Goal: Task Accomplishment & Management: Complete application form

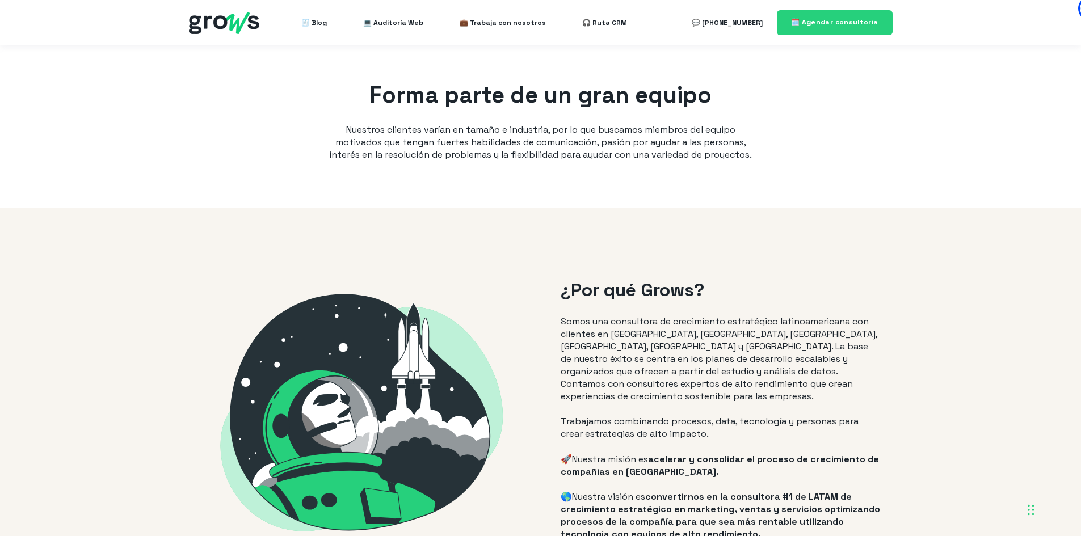
scroll to position [908, 0]
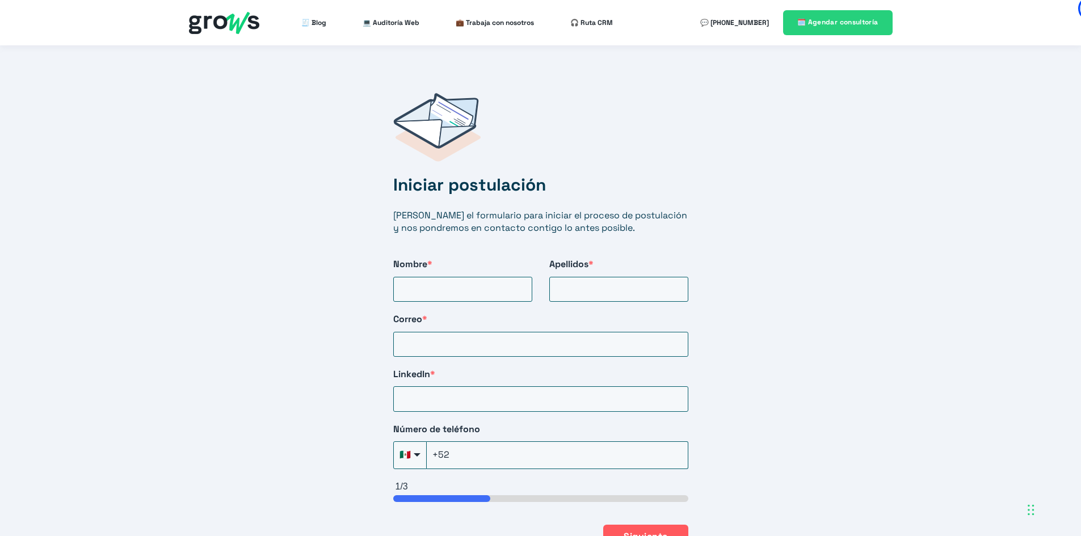
scroll to position [1816, 0]
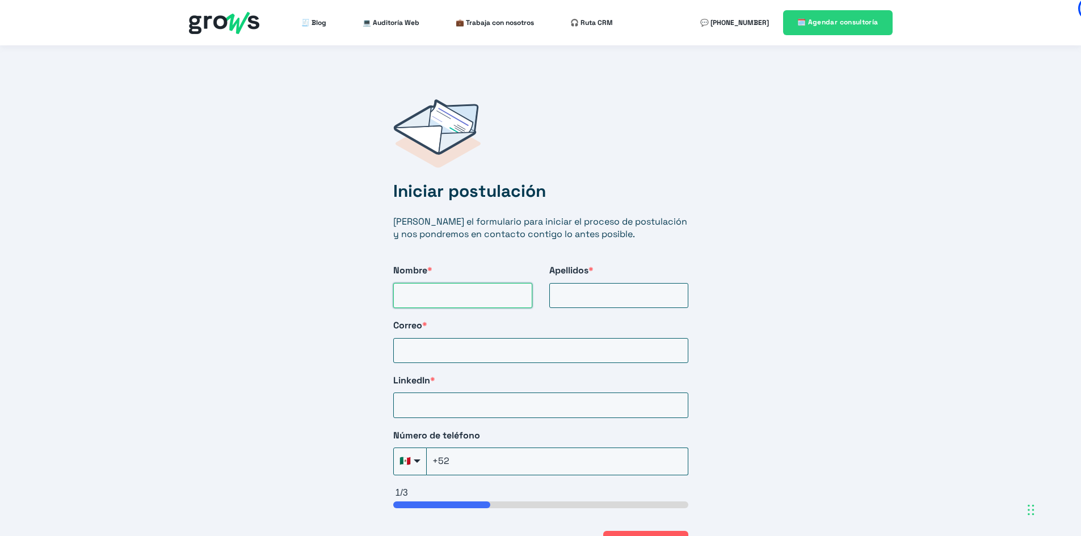
click at [477, 288] on input "Nombre *" at bounding box center [462, 295] width 139 height 25
type input "[PERSON_NAME]"
click at [621, 288] on input "Apellidos *" at bounding box center [618, 295] width 139 height 25
type input "[PERSON_NAME]"
click at [573, 338] on input "Correo *" at bounding box center [540, 350] width 295 height 25
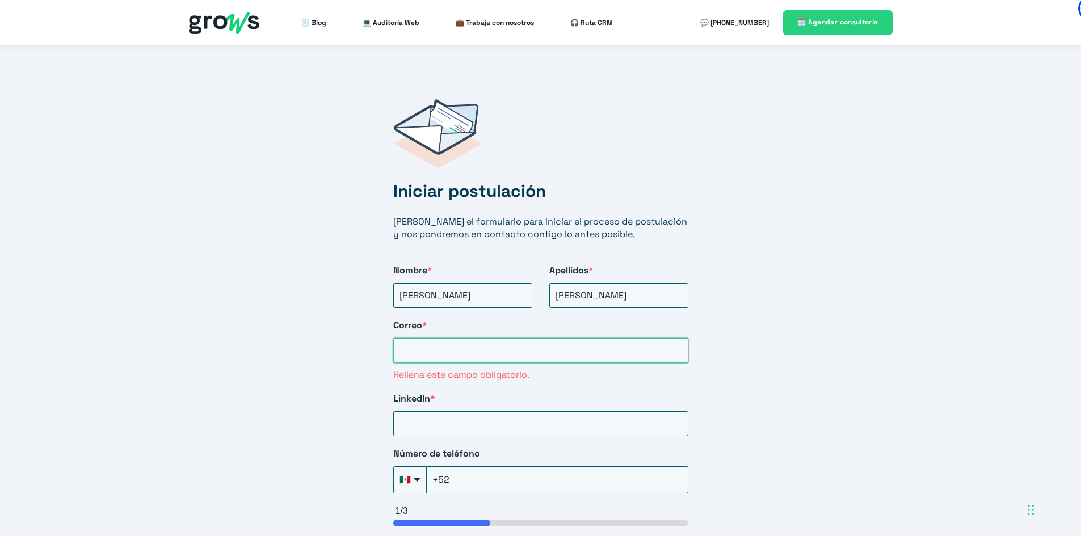
click at [424, 341] on input "Correo *" at bounding box center [540, 350] width 295 height 25
paste input "[EMAIL_ADDRESS][DOMAIN_NAME]"
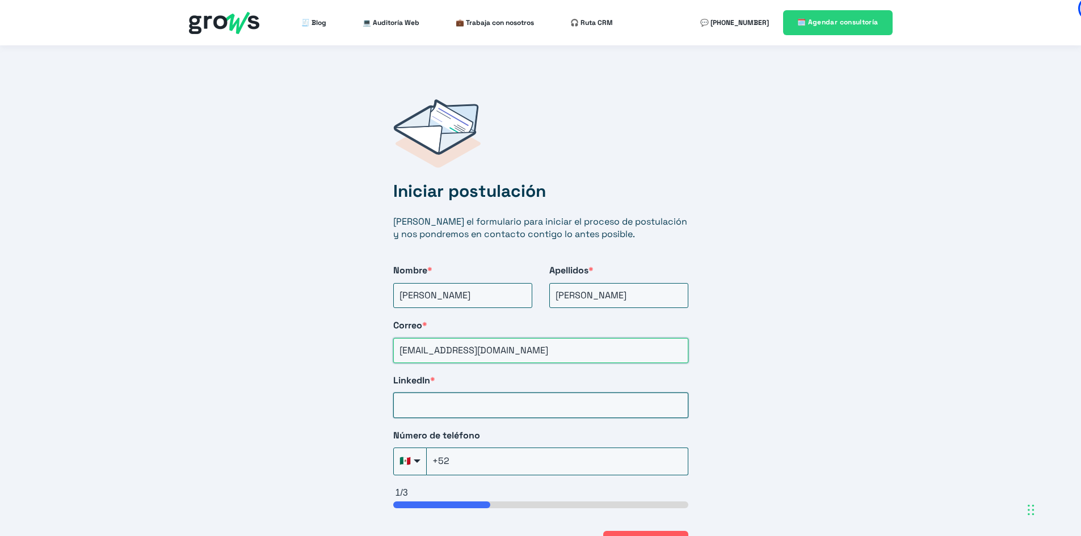
type input "[EMAIL_ADDRESS][DOMAIN_NAME]"
click at [447, 396] on input "LinkedIn *" at bounding box center [540, 405] width 295 height 25
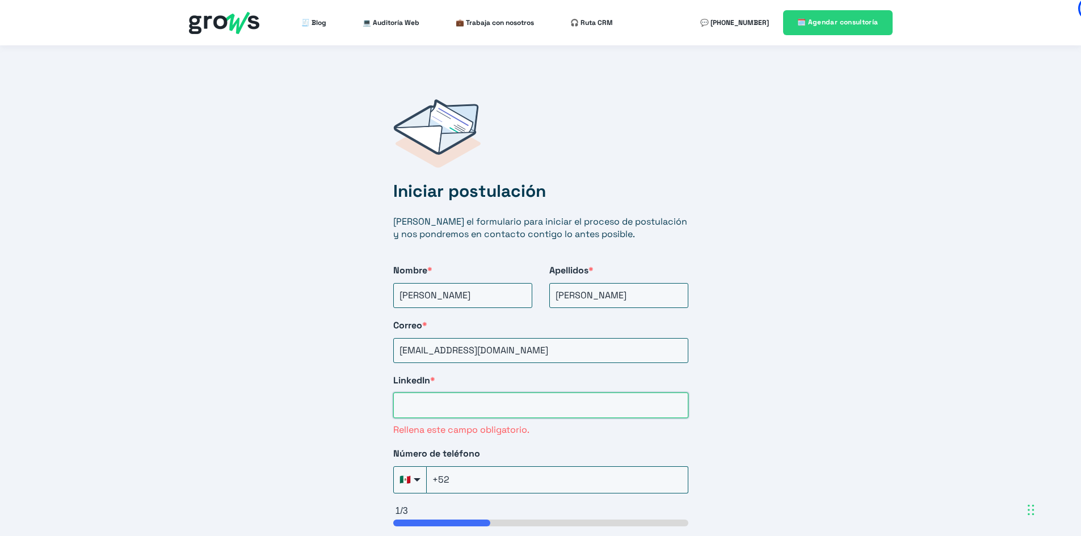
paste input "[URL][DOMAIN_NAME][PERSON_NAME]"
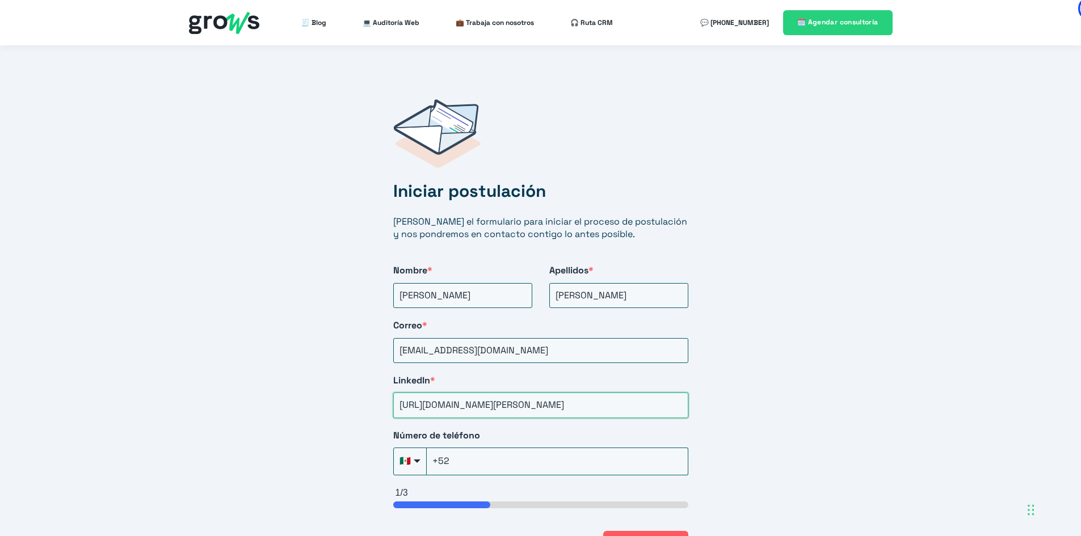
scroll to position [0, 10]
type input "[URL][DOMAIN_NAME][PERSON_NAME]"
click at [527, 451] on input "+52" at bounding box center [558, 461] width 262 height 27
type input "[PHONE_NUMBER]"
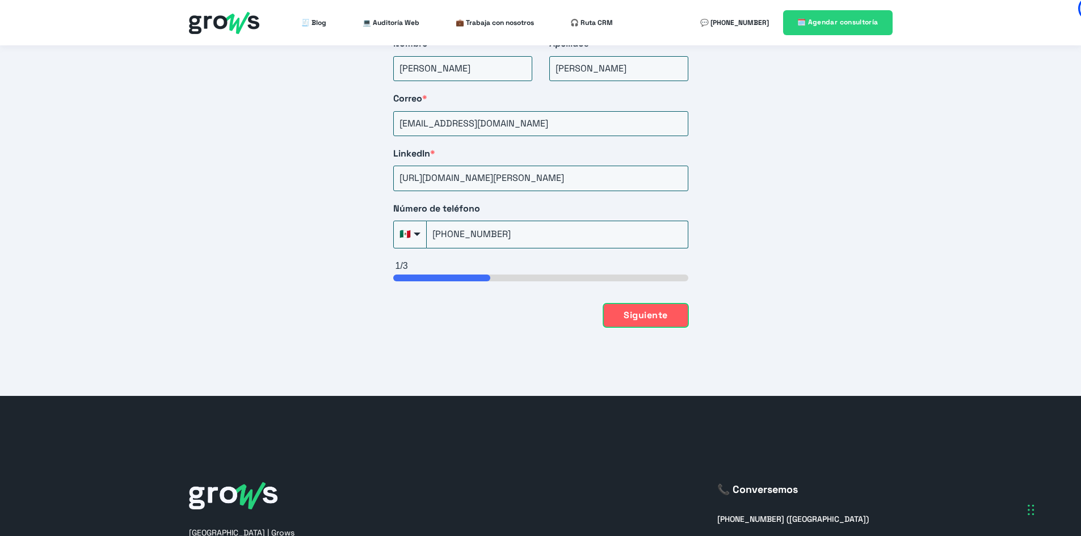
click at [653, 305] on button "Siguiente" at bounding box center [645, 316] width 85 height 24
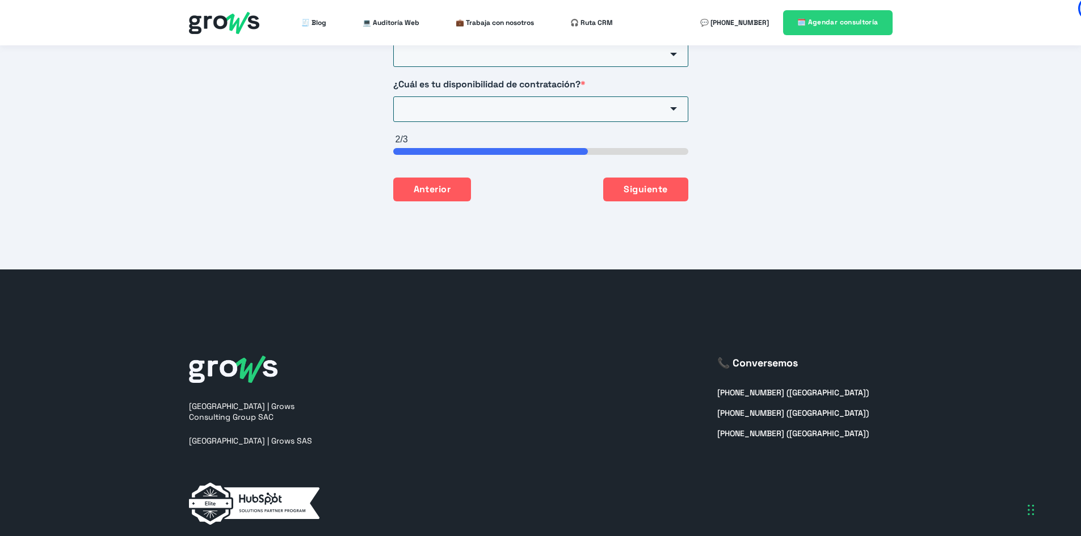
scroll to position [1880, 0]
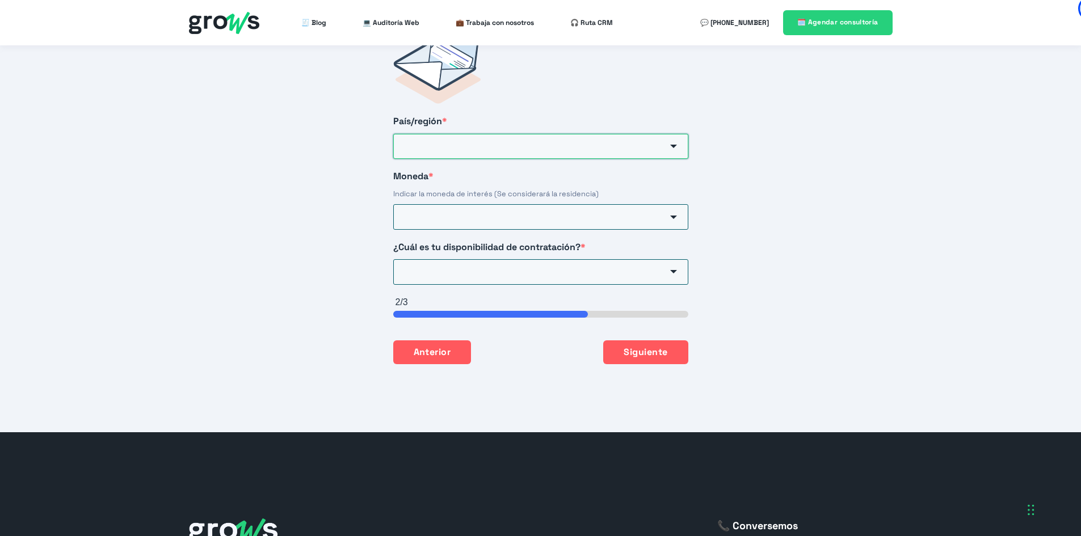
click at [463, 137] on input "País/región *" at bounding box center [540, 146] width 295 height 25
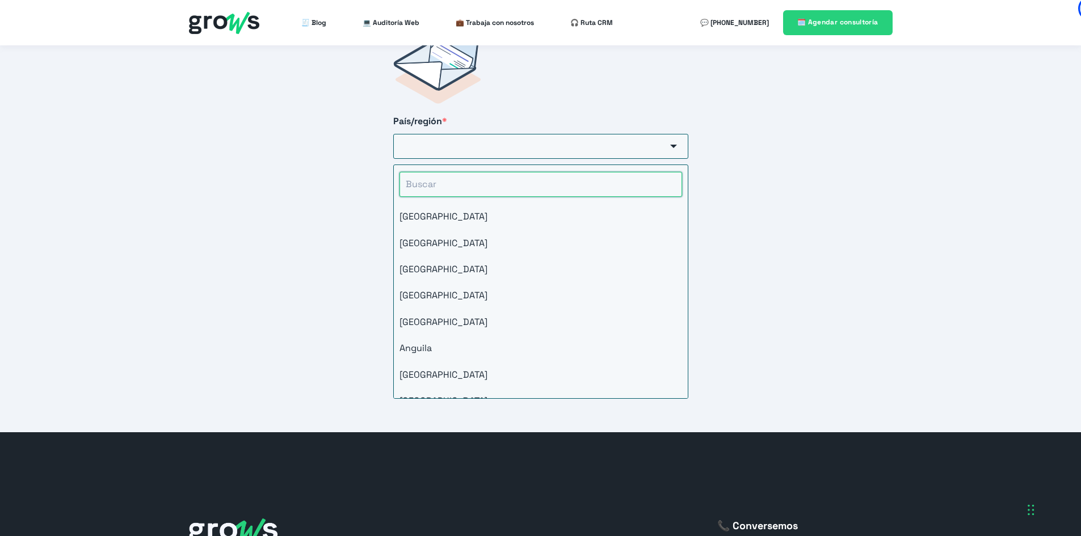
click at [451, 172] on input "HubSpot Form" at bounding box center [541, 184] width 283 height 25
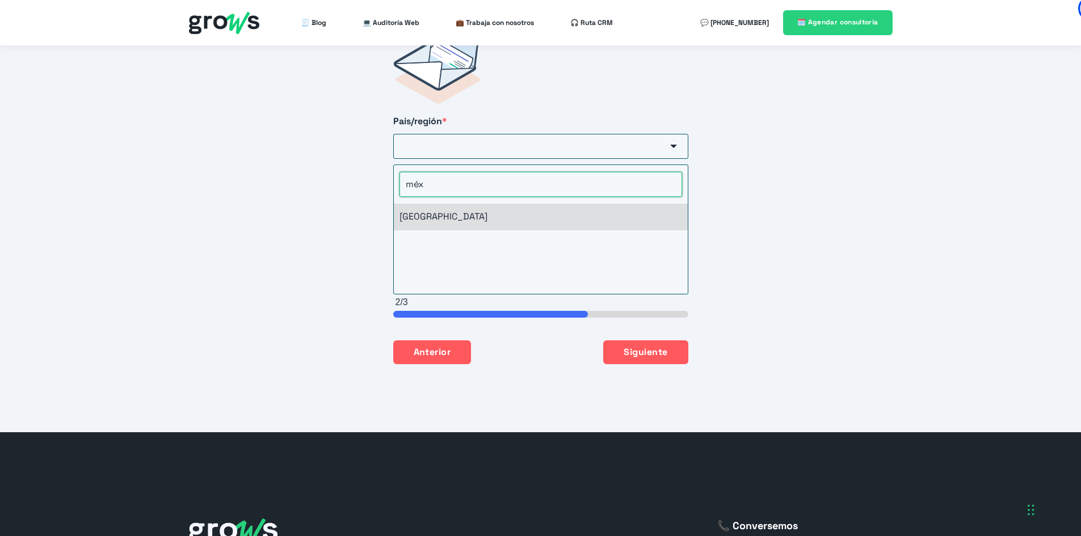
type input "méx"
click at [445, 204] on li "[GEOGRAPHIC_DATA]" at bounding box center [541, 217] width 294 height 26
type input "[GEOGRAPHIC_DATA]"
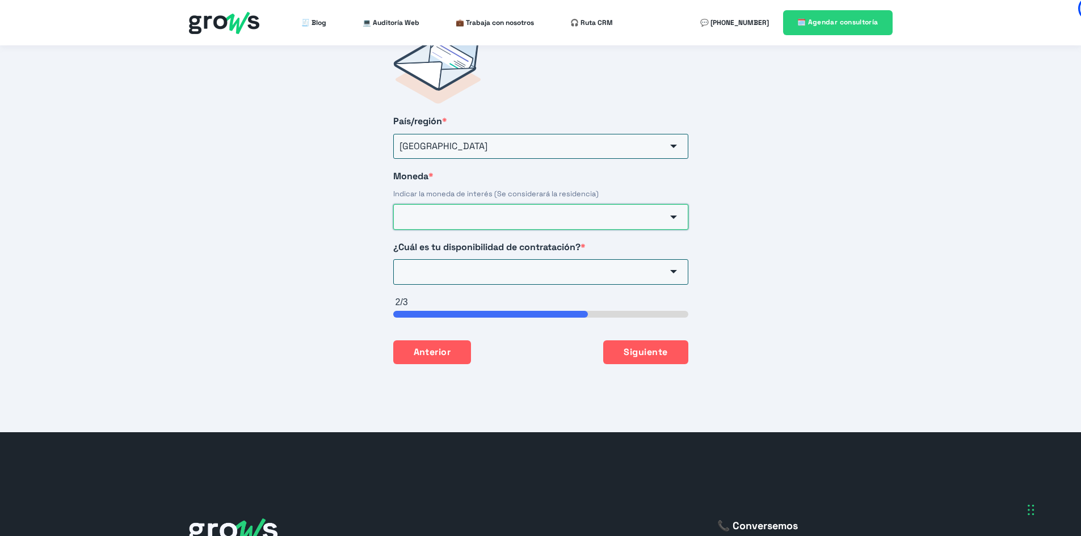
click at [445, 204] on input "Moneda *" at bounding box center [540, 216] width 295 height 25
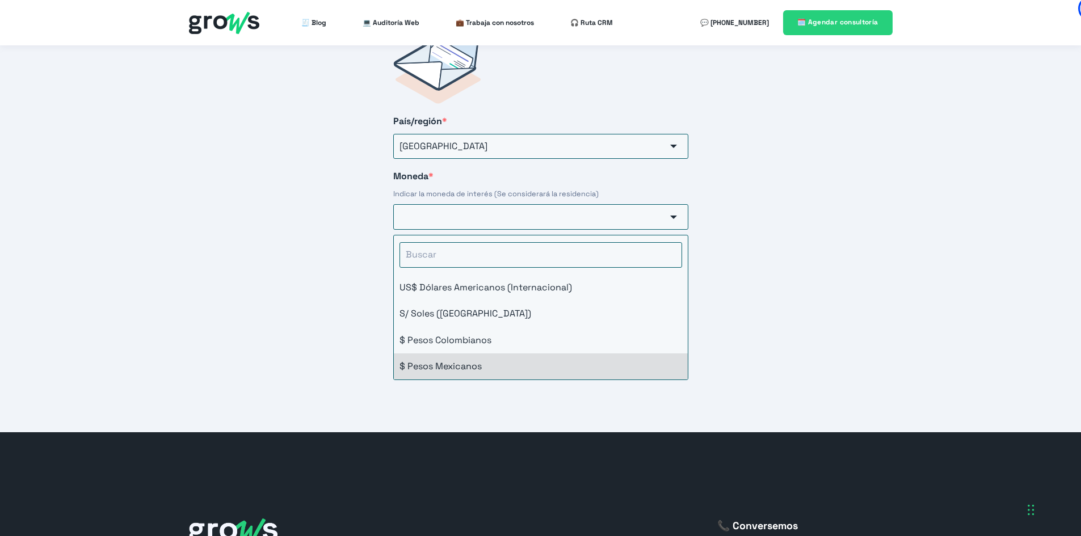
click at [455, 354] on li "$ Pesos Mexicanos" at bounding box center [541, 367] width 294 height 26
type input "$ Pesos Mexicanos"
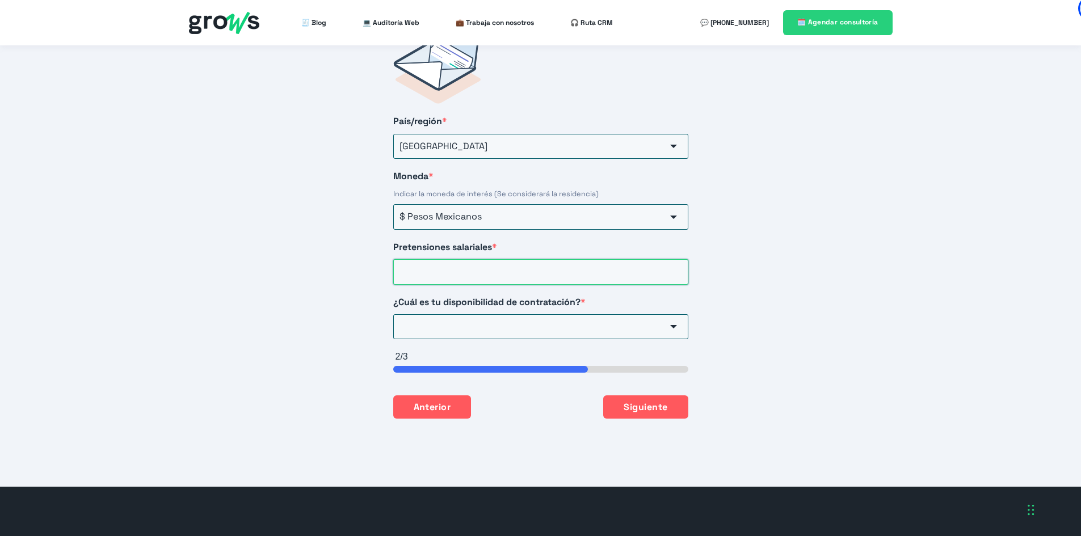
click at [450, 261] on input "Pretensiones salariales *" at bounding box center [540, 271] width 295 height 25
click at [408, 259] on input "20000" at bounding box center [540, 271] width 295 height 25
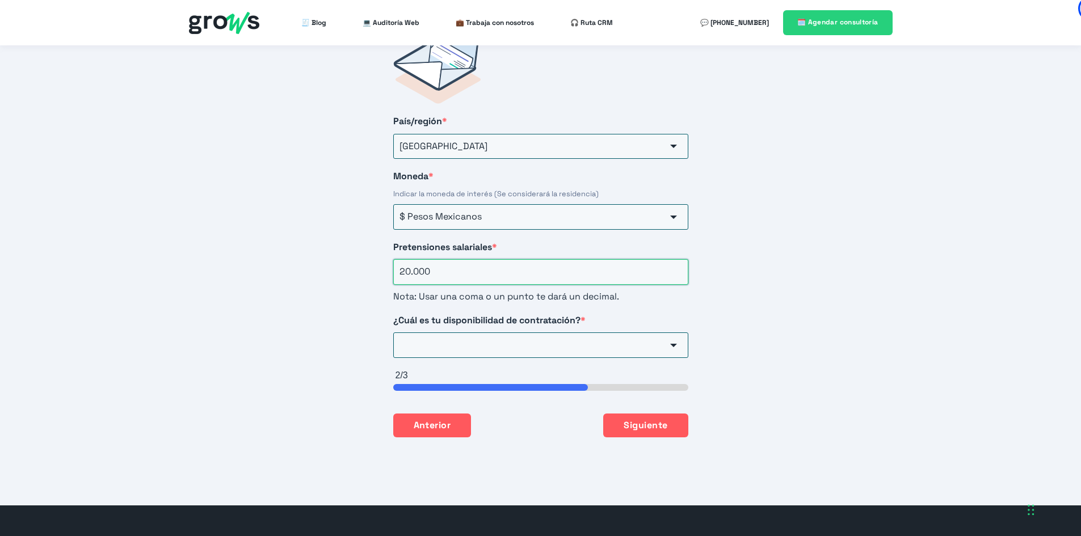
click at [410, 259] on input "20.000" at bounding box center [540, 271] width 295 height 25
click at [413, 259] on input "20.000" at bounding box center [540, 271] width 295 height 25
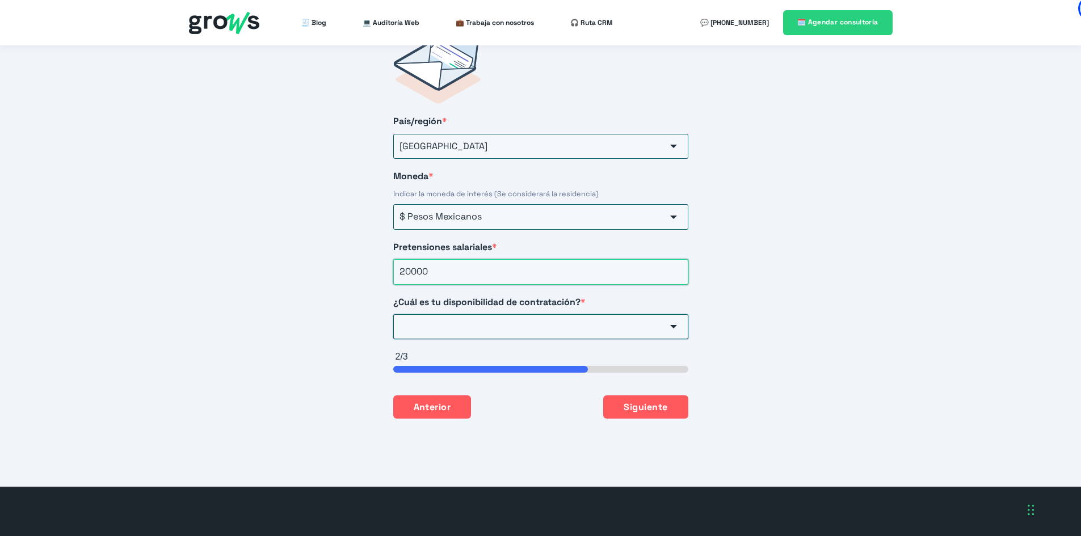
type input "20000"
click at [414, 314] on input "¿Cuál es tu disponibilidad de contratación? *" at bounding box center [540, 326] width 295 height 25
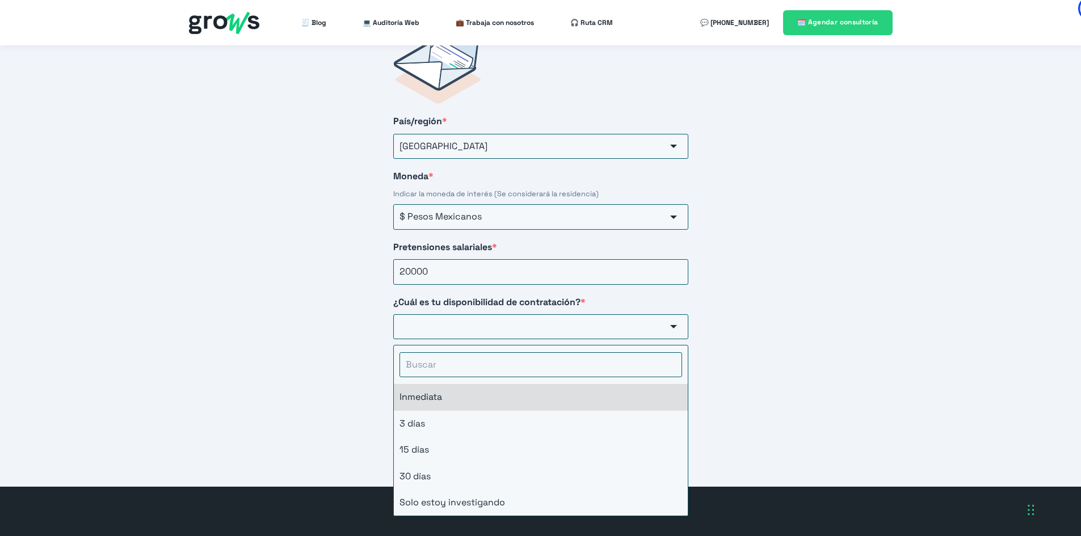
click at [411, 384] on li "Inmediata" at bounding box center [541, 397] width 294 height 26
type input "Inmediata"
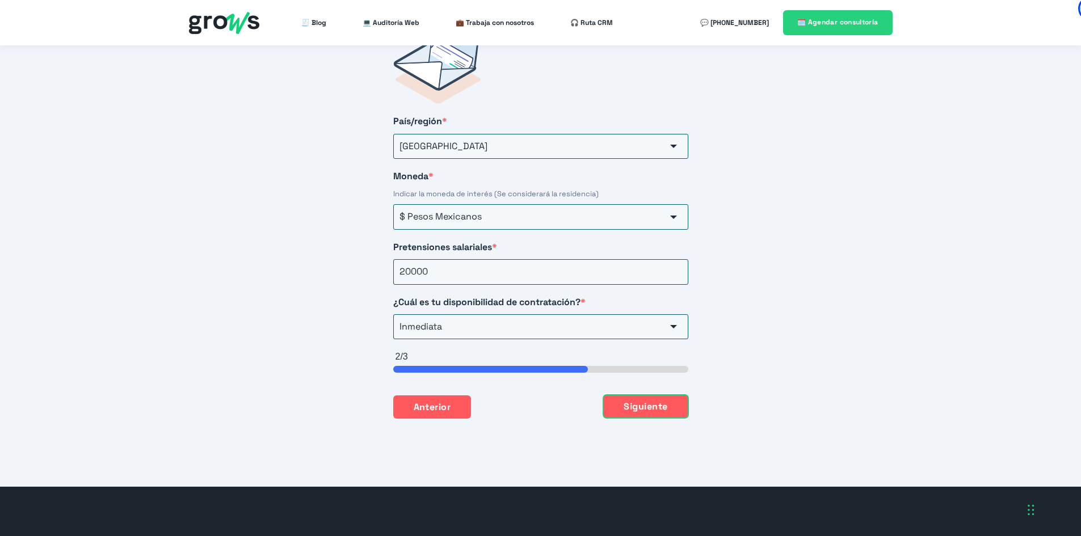
click at [649, 404] on button "Siguiente" at bounding box center [645, 407] width 85 height 24
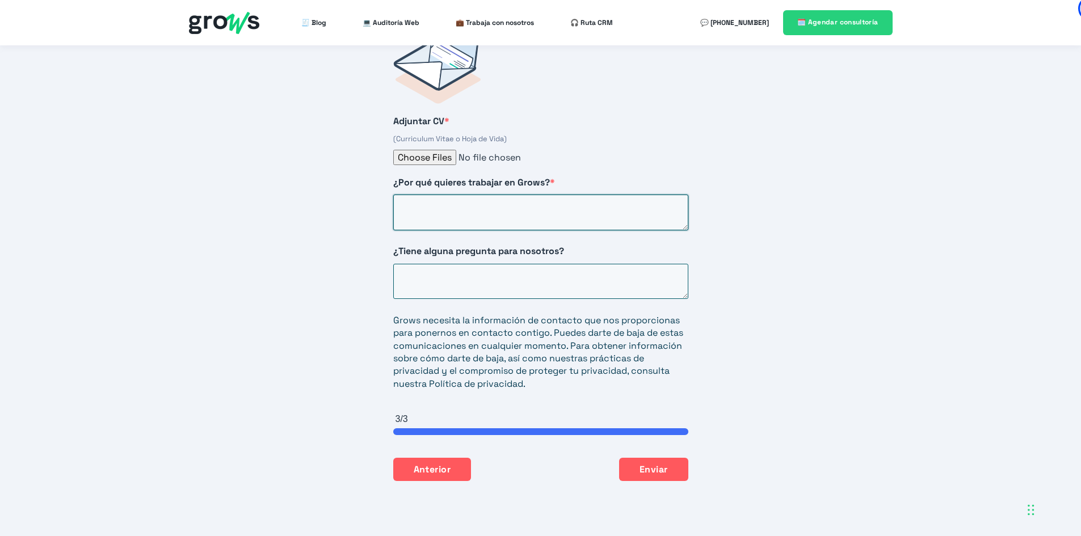
click at [509, 204] on textarea "¿Por qué quieres trabajar en Grows? *" at bounding box center [540, 213] width 295 height 36
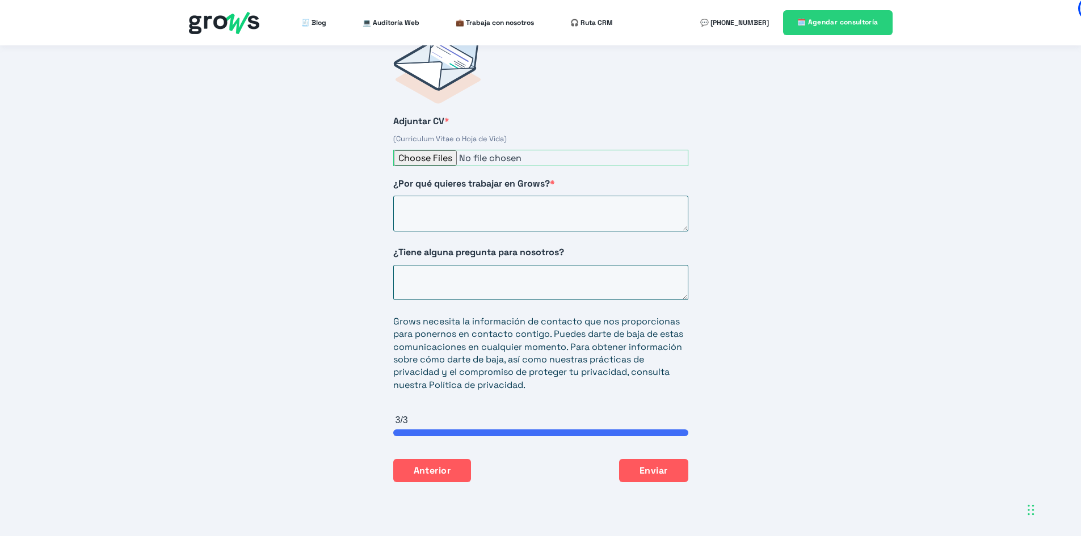
click at [446, 150] on input "Adjuntar CV *" at bounding box center [540, 158] width 295 height 16
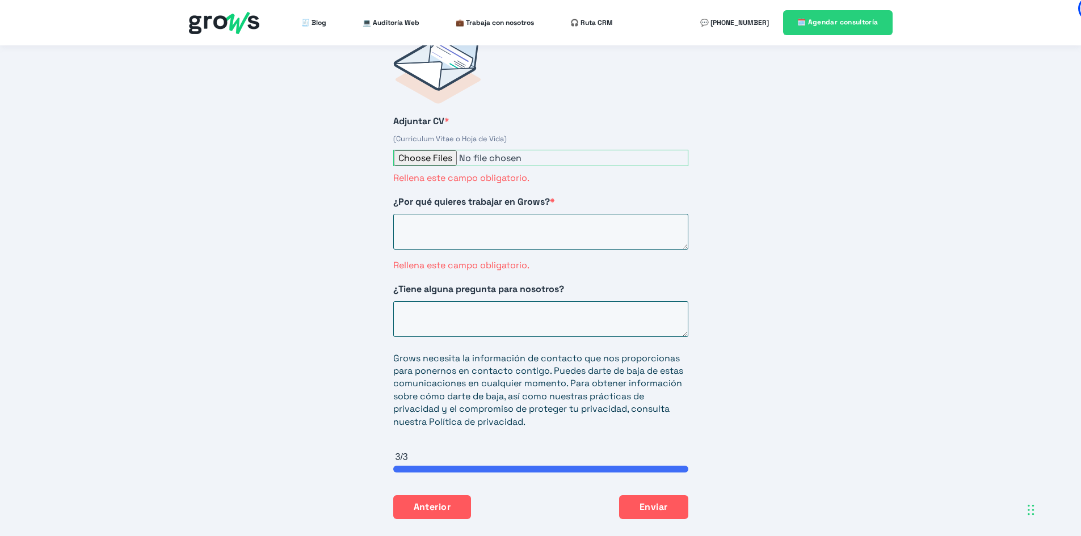
type input "C:\fakepath\[PERSON_NAME] Hernández_CV_2025.pdf"
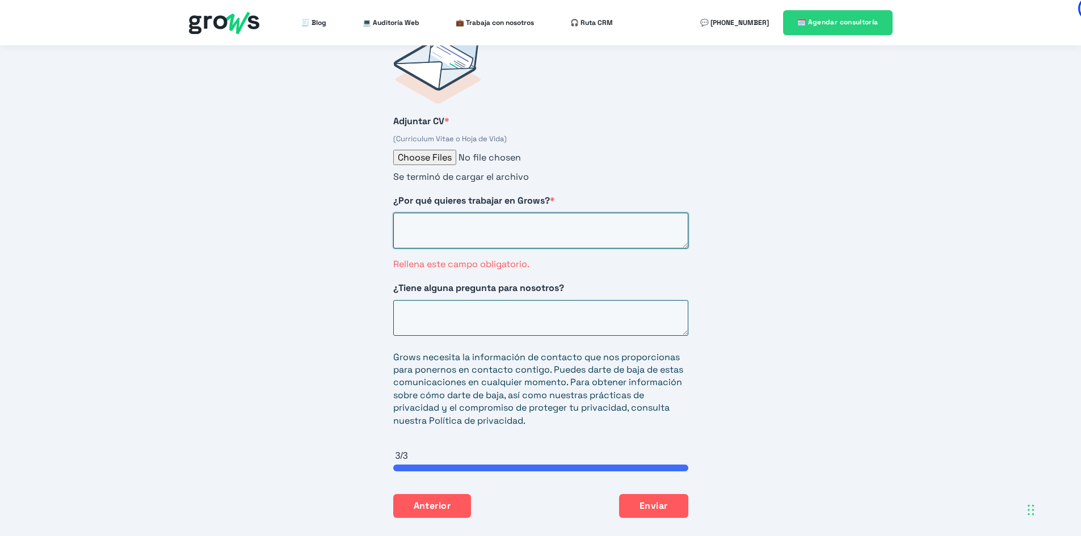
click at [434, 218] on textarea "¿Por qué quieres trabajar en Grows? *" at bounding box center [540, 231] width 295 height 36
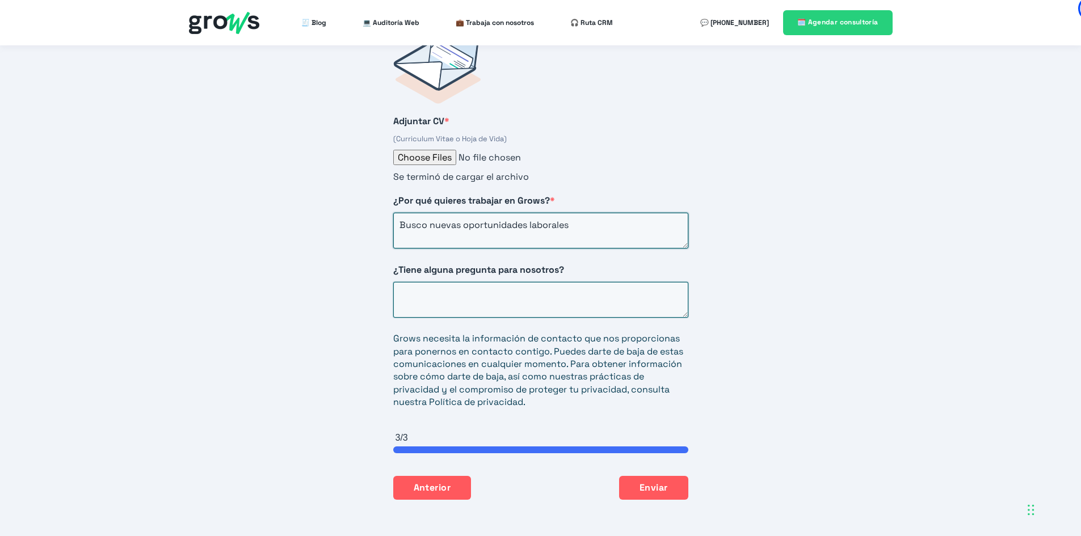
type textarea "Busco nuevas oportunidades laborales"
click at [416, 282] on textarea "¿Tiene alguna pregunta para nosotros?" at bounding box center [540, 300] width 295 height 36
type textarea "Rango salarial, disponibilidad para trabajar remotamente, equipo de cómputo par…"
click at [581, 220] on textarea "Busco nuevas oportunidades laborales" at bounding box center [540, 231] width 295 height 36
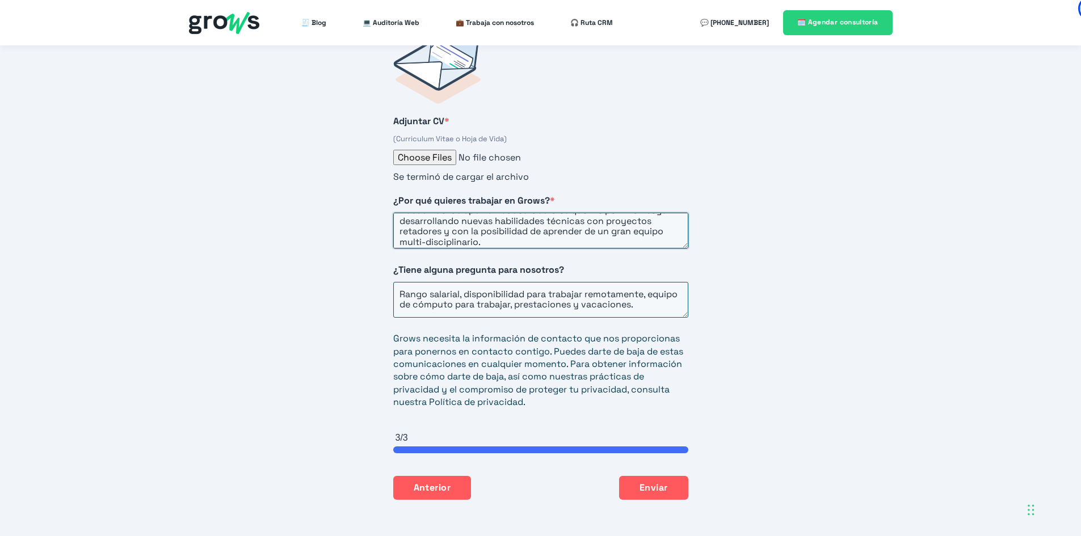
scroll to position [21, 0]
type textarea "Busco nuevas oportunidades laborales que me permitan seguir desarrollando nueva…"
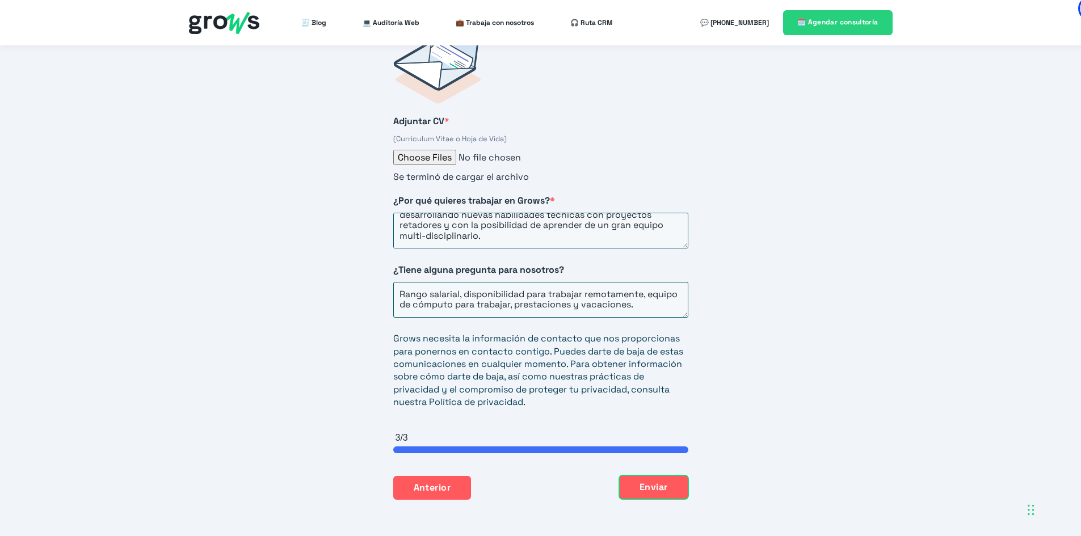
click at [650, 476] on button "Enviar" at bounding box center [653, 488] width 69 height 24
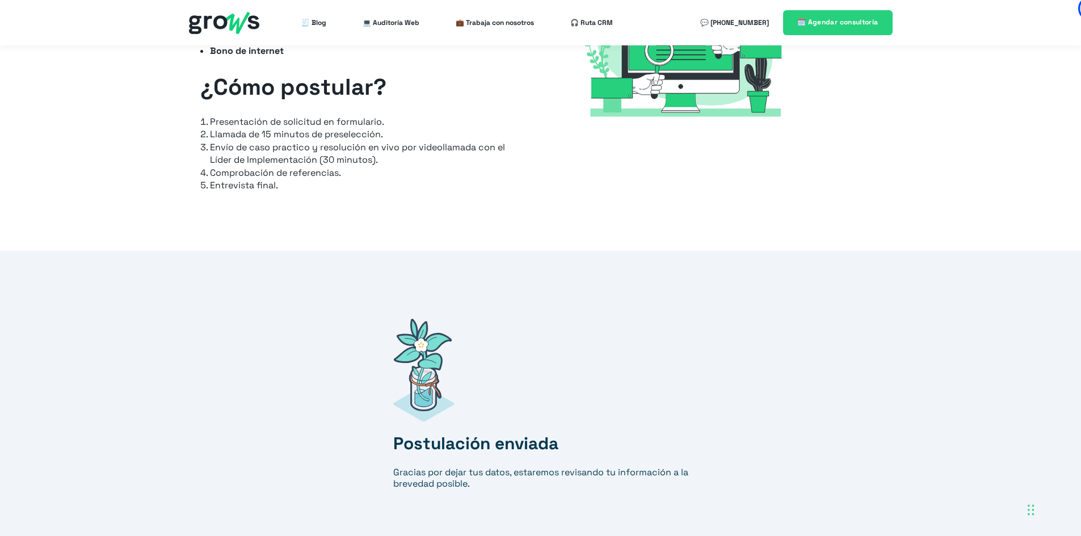
scroll to position [1540, 0]
